Goal: Find specific page/section: Find specific page/section

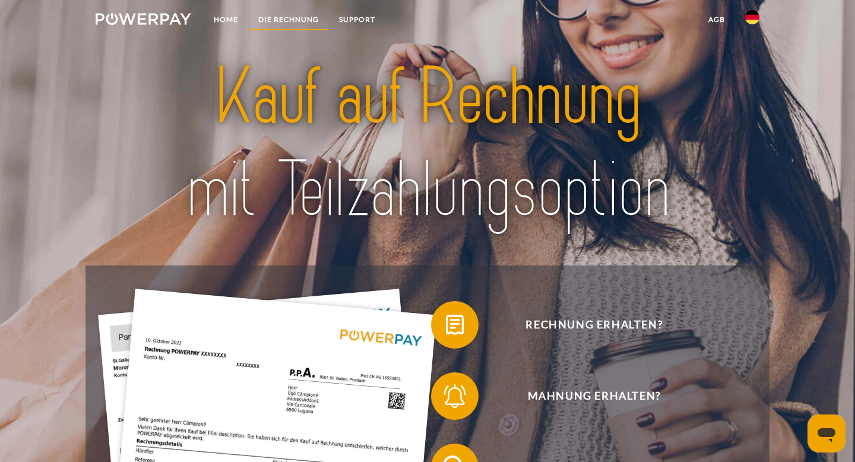
click at [293, 17] on link "DIE RECHNUNG" at bounding box center [288, 19] width 81 height 21
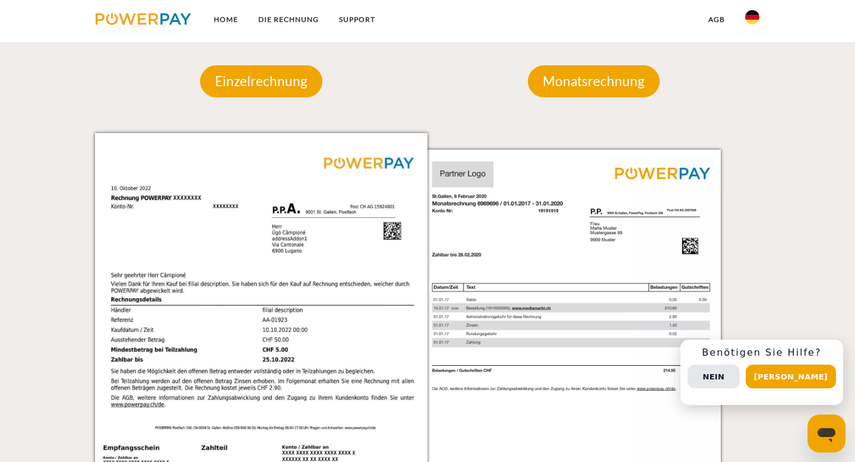
scroll to position [1095, 0]
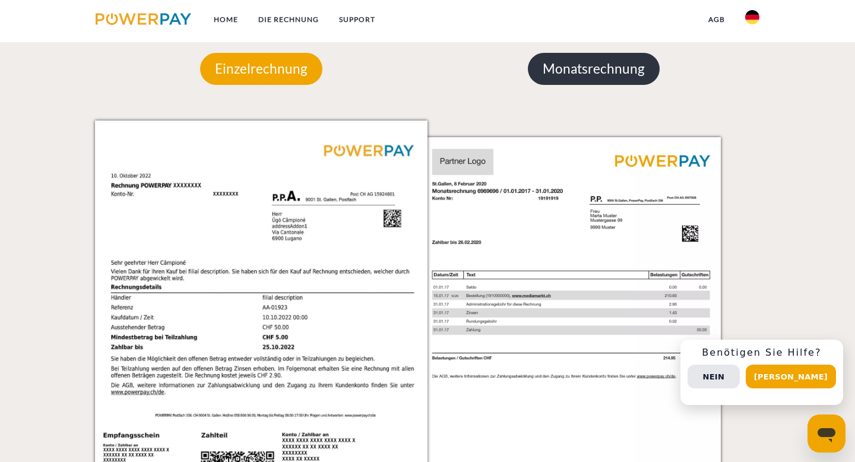
click at [576, 80] on p "Monatsrechnung" at bounding box center [594, 69] width 132 height 32
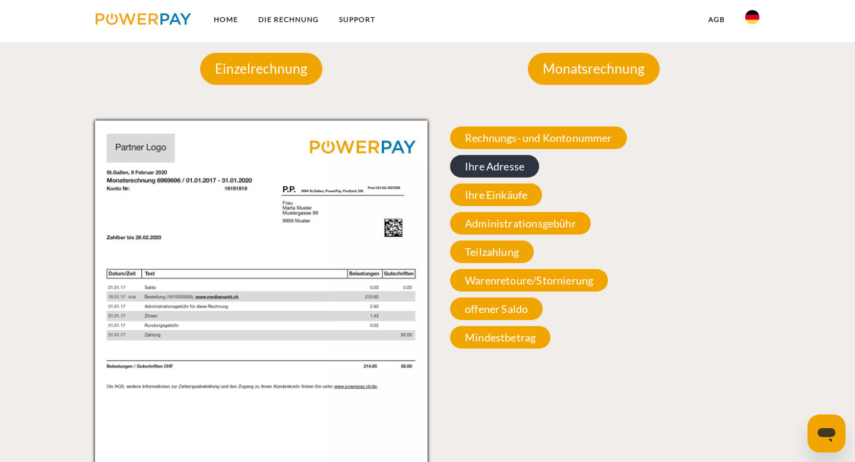
click at [524, 159] on span "Ihre Adresse" at bounding box center [494, 166] width 89 height 23
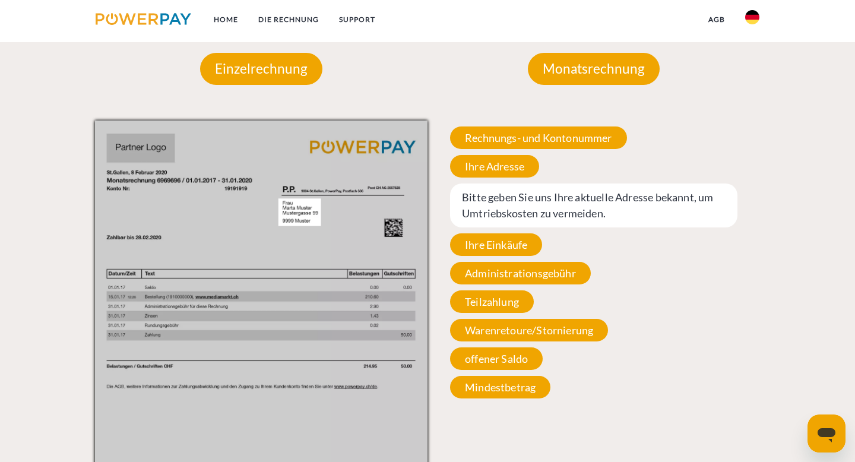
click at [533, 204] on span "Bitte geben Sie uns Ihre aktuelle Adresse bekannt, um Umtriebskosten zu vermeid…" at bounding box center [593, 205] width 287 height 44
click at [545, 192] on span "Bitte geben Sie uns Ihre aktuelle Adresse bekannt, um Umtriebskosten zu vermeid…" at bounding box center [593, 205] width 287 height 44
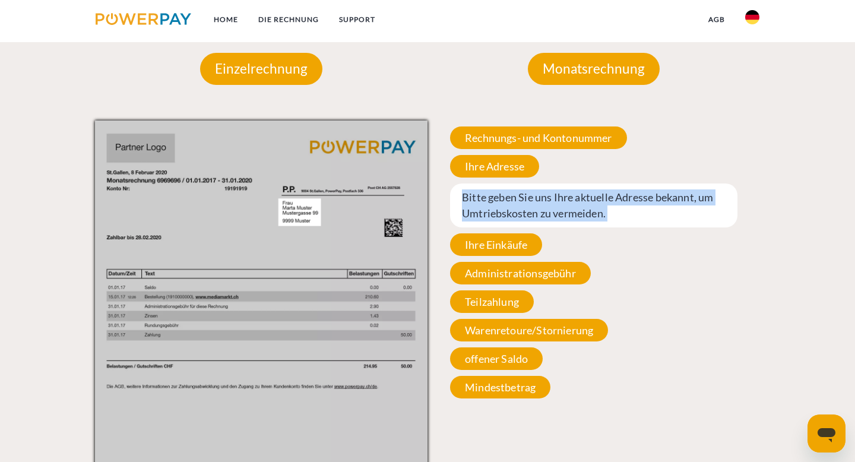
click at [545, 192] on span "Bitte geben Sie uns Ihre aktuelle Adresse bekannt, um Umtriebskosten zu vermeid…" at bounding box center [593, 205] width 287 height 44
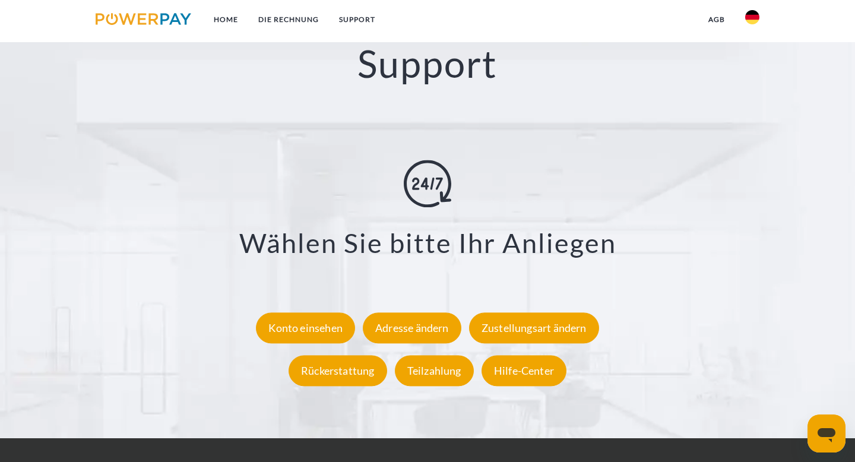
scroll to position [2055, 0]
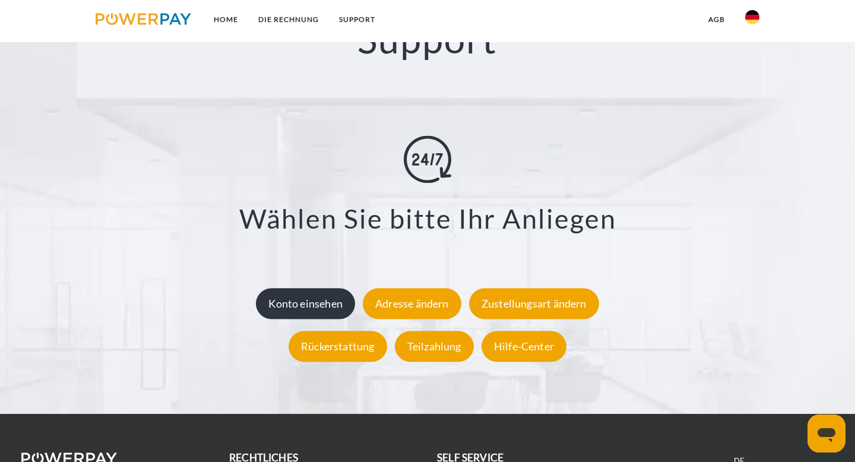
click at [291, 306] on div "Konto einsehen" at bounding box center [305, 303] width 99 height 31
